Goal: Task Accomplishment & Management: Manage account settings

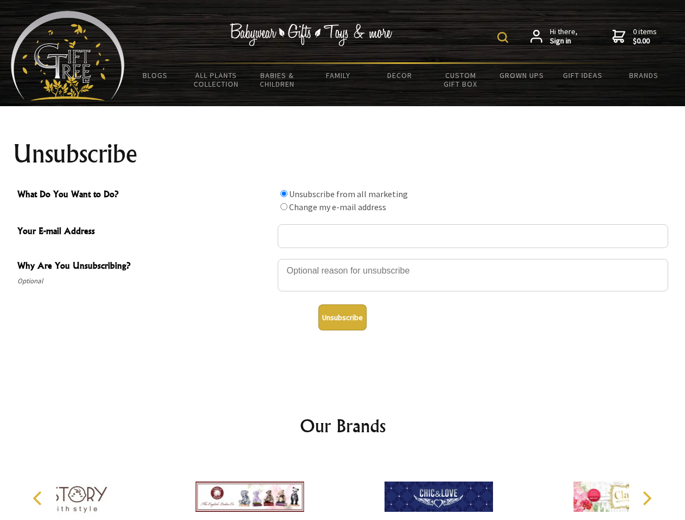
click at [504, 37] on img at bounding box center [502, 37] width 11 height 11
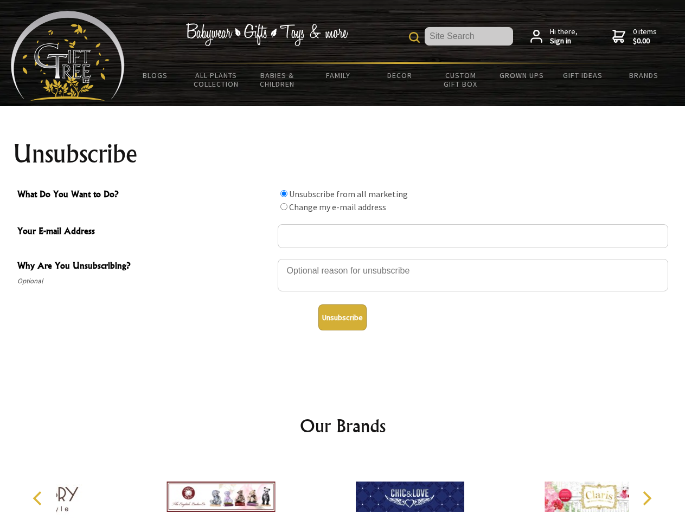
click at [343, 259] on div at bounding box center [473, 277] width 390 height 38
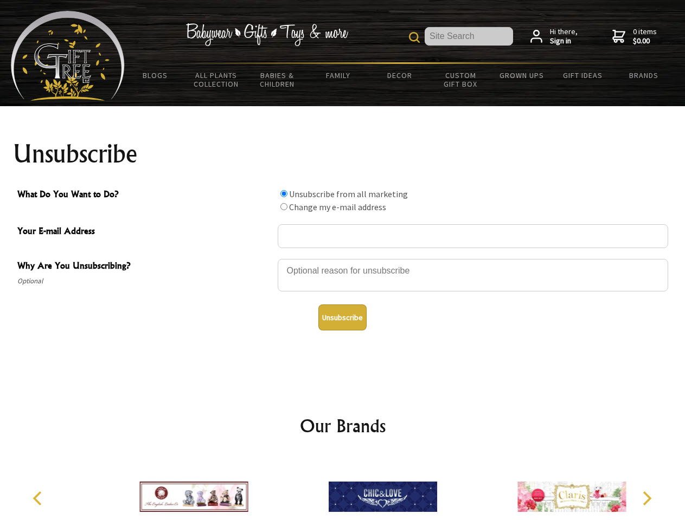
click at [283, 194] on input "What Do You Want to Do?" at bounding box center [283, 193] width 7 height 7
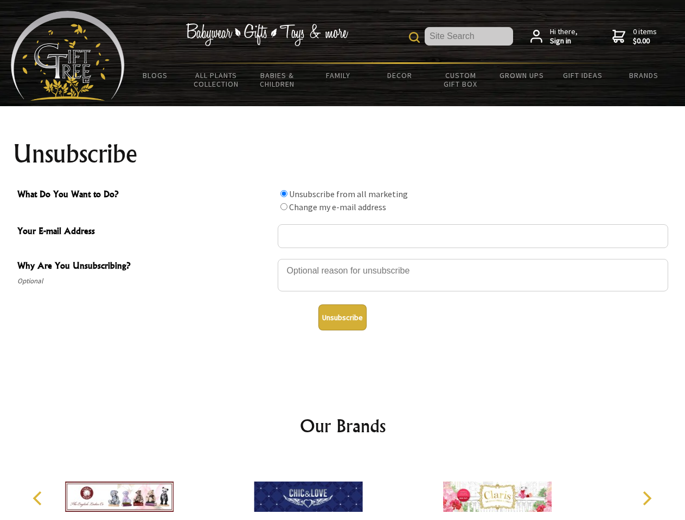
click at [283, 207] on input "What Do You Want to Do?" at bounding box center [283, 206] width 7 height 7
radio input "true"
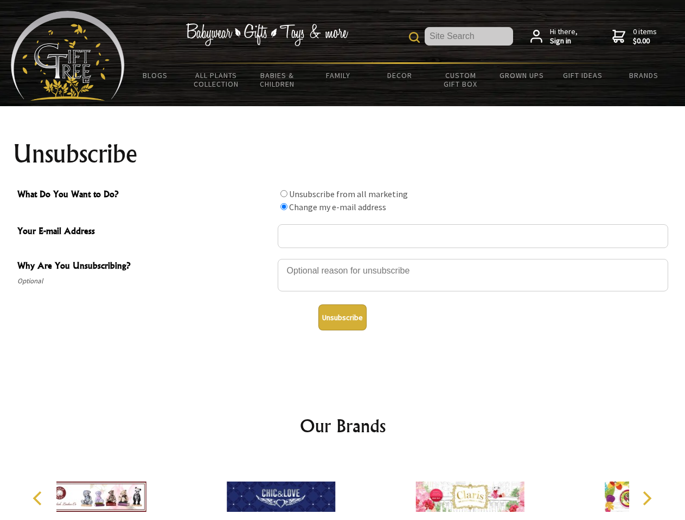
click at [342, 318] on button "Unsubscribe" at bounding box center [342, 318] width 48 height 26
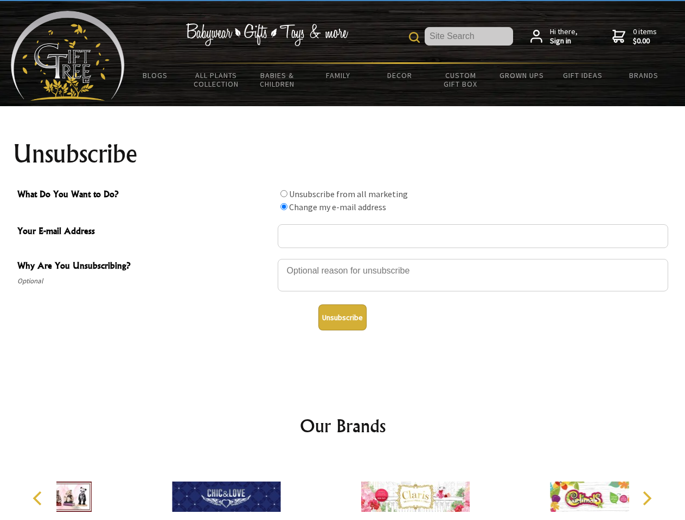
click at [343, 488] on div at bounding box center [415, 498] width 189 height 85
click at [39, 499] on icon "Previous" at bounding box center [38, 499] width 14 height 14
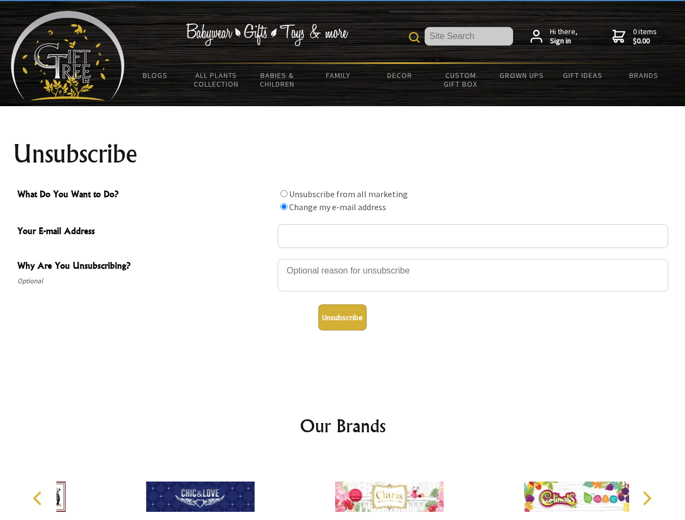
click at [646, 499] on icon "Next" at bounding box center [646, 499] width 14 height 14
